Goal: Information Seeking & Learning: Learn about a topic

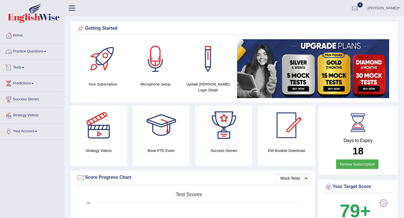
click at [34, 50] on link "Practice Questions" at bounding box center [32, 51] width 64 height 14
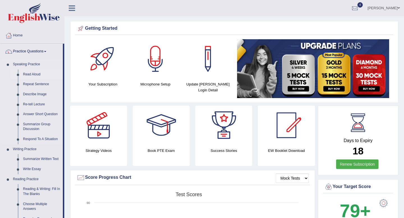
click at [39, 73] on link "Read Aloud" at bounding box center [41, 75] width 42 height 10
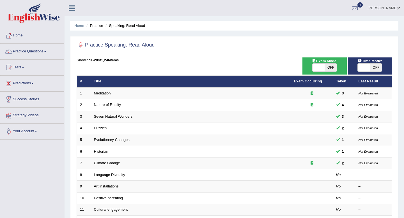
click at [332, 69] on span "OFF" at bounding box center [330, 68] width 12 height 8
checkbox input "true"
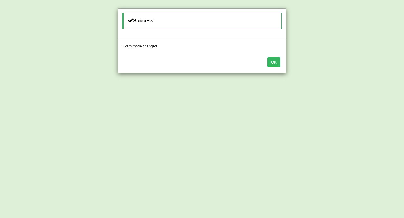
click at [378, 68] on div "Success Exam mode changed OK" at bounding box center [202, 109] width 404 height 218
click at [275, 58] on button "OK" at bounding box center [273, 62] width 13 height 10
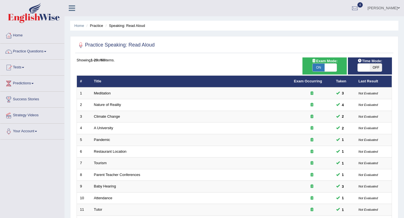
click at [375, 67] on span "OFF" at bounding box center [375, 68] width 12 height 8
checkbox input "true"
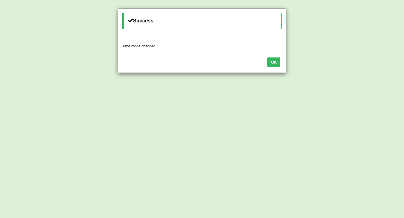
click at [273, 60] on button "OK" at bounding box center [273, 62] width 13 height 10
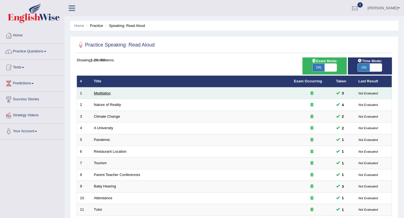
click at [107, 93] on link "Meditation" at bounding box center [102, 93] width 17 height 4
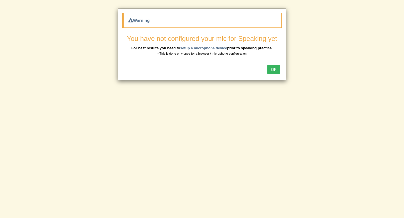
click at [274, 66] on button "OK" at bounding box center [273, 70] width 13 height 10
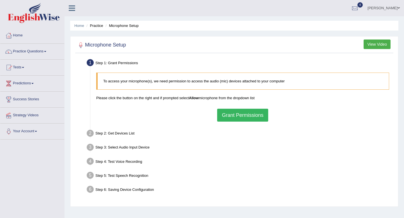
click at [229, 114] on button "Grant Permissions" at bounding box center [242, 115] width 51 height 13
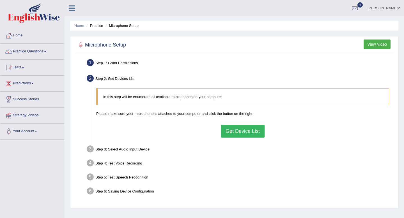
click at [231, 137] on button "Get Device List" at bounding box center [243, 131] width 44 height 13
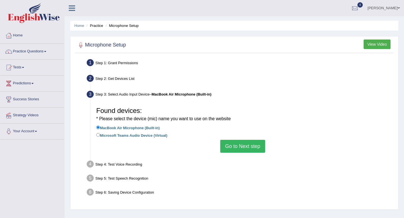
click at [232, 152] on button "Go to Next step" at bounding box center [242, 146] width 45 height 13
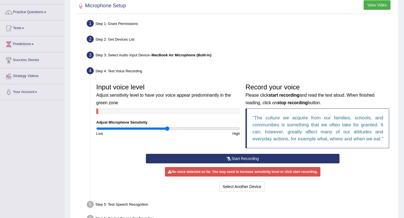
scroll to position [40, 0]
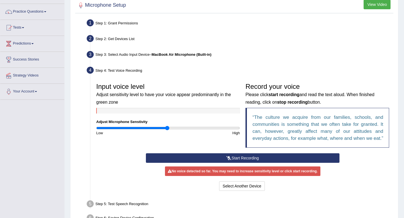
click at [186, 163] on button "Start Recording" at bounding box center [242, 158] width 193 height 10
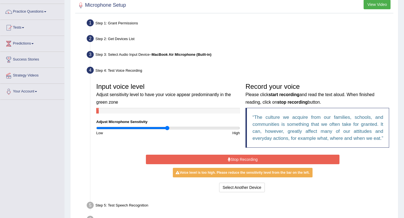
click at [198, 164] on button "Stop Recording" at bounding box center [242, 160] width 193 height 10
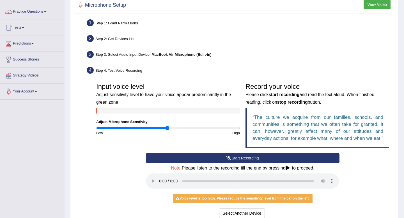
click at [218, 163] on button "Start Recording" at bounding box center [242, 158] width 193 height 10
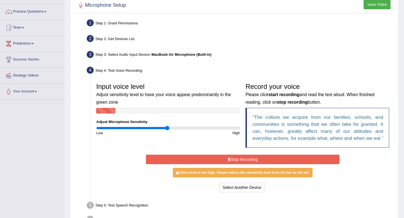
click at [241, 164] on button "Stop Recording" at bounding box center [242, 160] width 193 height 10
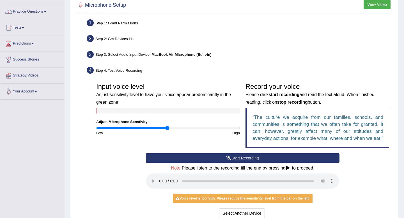
click at [241, 163] on button "Start Recording" at bounding box center [242, 158] width 193 height 10
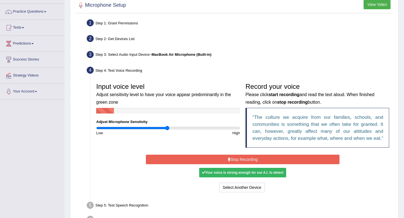
click at [255, 164] on button "Stop Recording" at bounding box center [242, 160] width 193 height 10
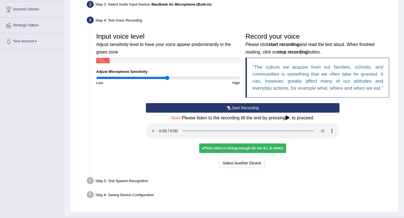
scroll to position [109, 0]
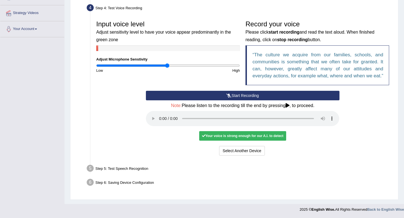
click at [109, 168] on div "Step 5: Test Speech Recognition" at bounding box center [239, 169] width 311 height 12
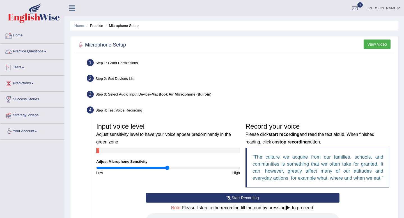
click at [40, 51] on link "Practice Questions" at bounding box center [32, 51] width 64 height 14
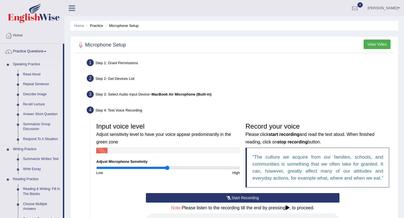
click at [39, 77] on link "Read Aloud" at bounding box center [41, 75] width 42 height 10
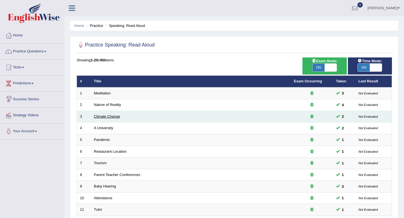
click at [114, 117] on link "Climate Change" at bounding box center [107, 116] width 26 height 4
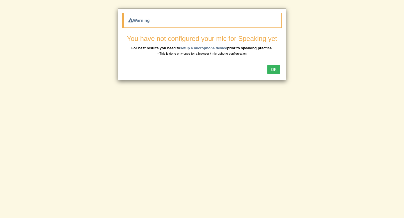
click at [271, 68] on button "OK" at bounding box center [273, 70] width 13 height 10
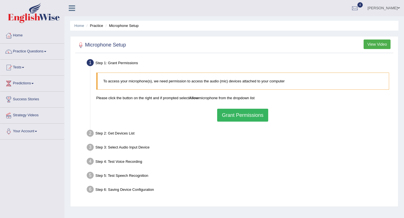
click at [257, 118] on button "Grant Permissions" at bounding box center [242, 115] width 51 height 13
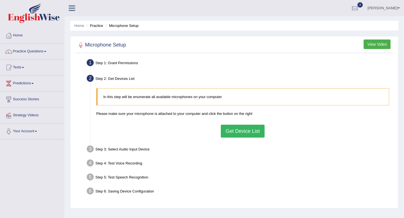
click at [239, 135] on button "Get Device List" at bounding box center [243, 131] width 44 height 13
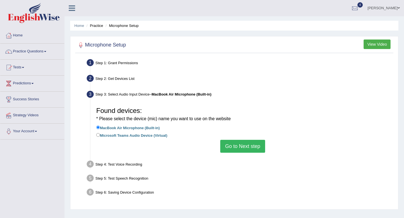
click at [239, 147] on button "Go to Next step" at bounding box center [242, 146] width 45 height 13
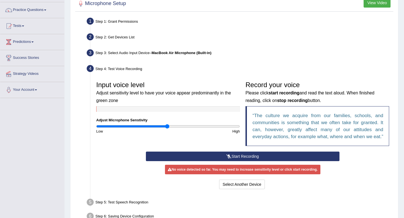
scroll to position [45, 0]
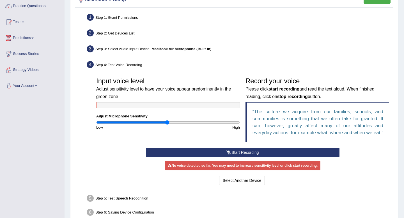
click at [234, 157] on button "Start Recording" at bounding box center [242, 153] width 193 height 10
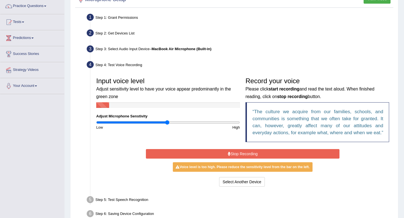
click at [234, 159] on button "Stop Recording" at bounding box center [242, 154] width 193 height 10
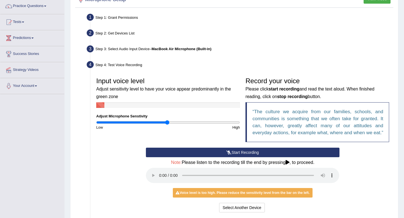
click at [234, 157] on button "Start Recording" at bounding box center [242, 153] width 193 height 10
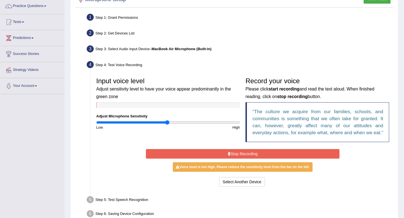
click at [234, 159] on button "Stop Recording" at bounding box center [242, 154] width 193 height 10
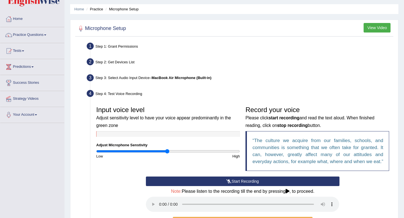
scroll to position [0, 0]
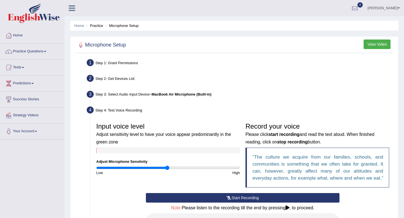
click at [196, 96] on b "MacBook Air Microphone (Built-in)" at bounding box center [181, 94] width 60 height 4
click at [198, 93] on b "MacBook Air Microphone (Built-in)" at bounding box center [181, 94] width 60 height 4
click at [45, 52] on link "Practice Questions" at bounding box center [32, 51] width 64 height 14
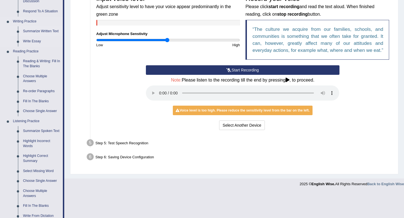
scroll to position [198, 0]
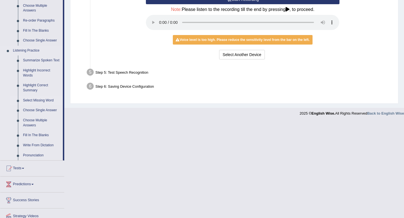
click at [38, 104] on link "Select Missing Word" at bounding box center [41, 101] width 42 height 10
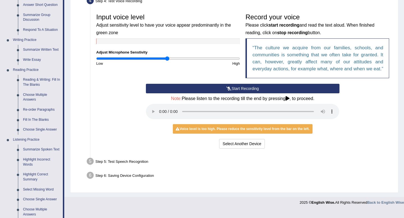
scroll to position [222, 0]
